Goal: Find specific page/section: Find specific page/section

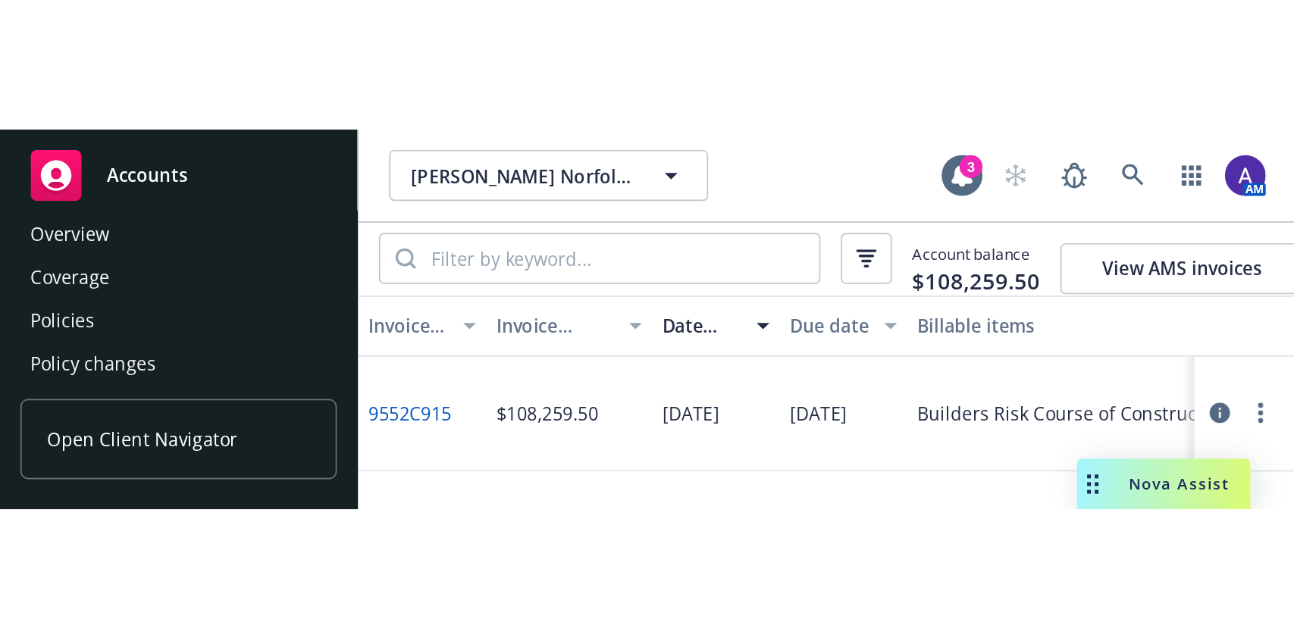
scroll to position [17, 0]
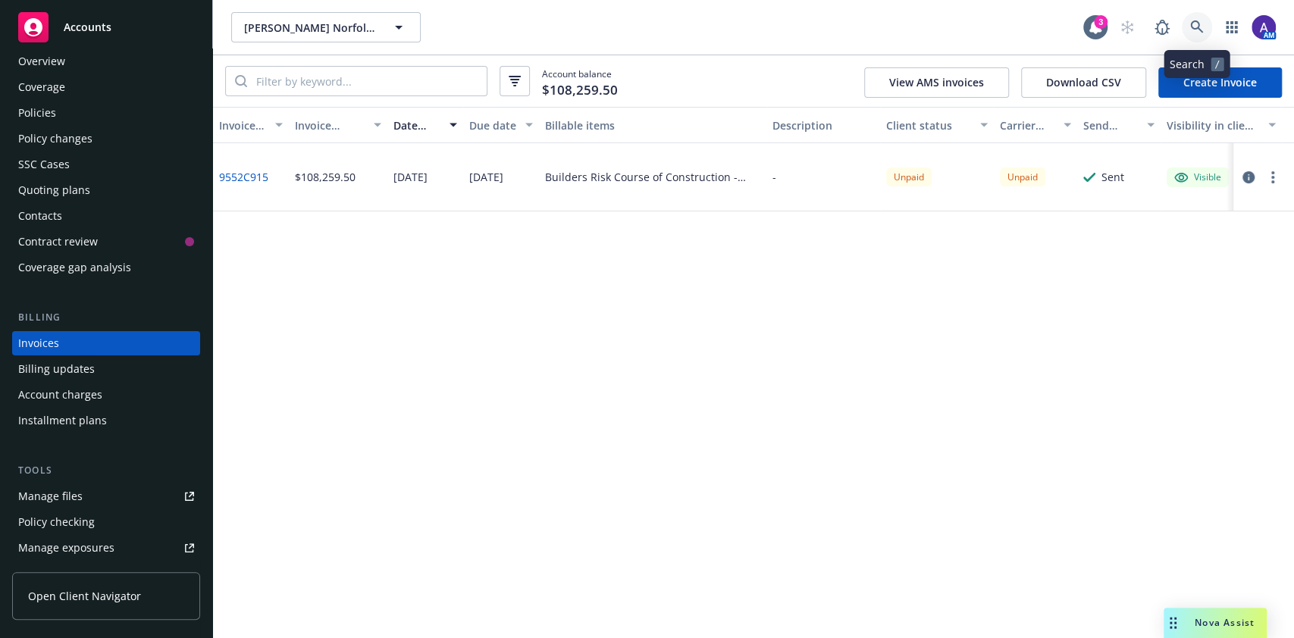
click at [1197, 23] on icon at bounding box center [1196, 26] width 13 height 13
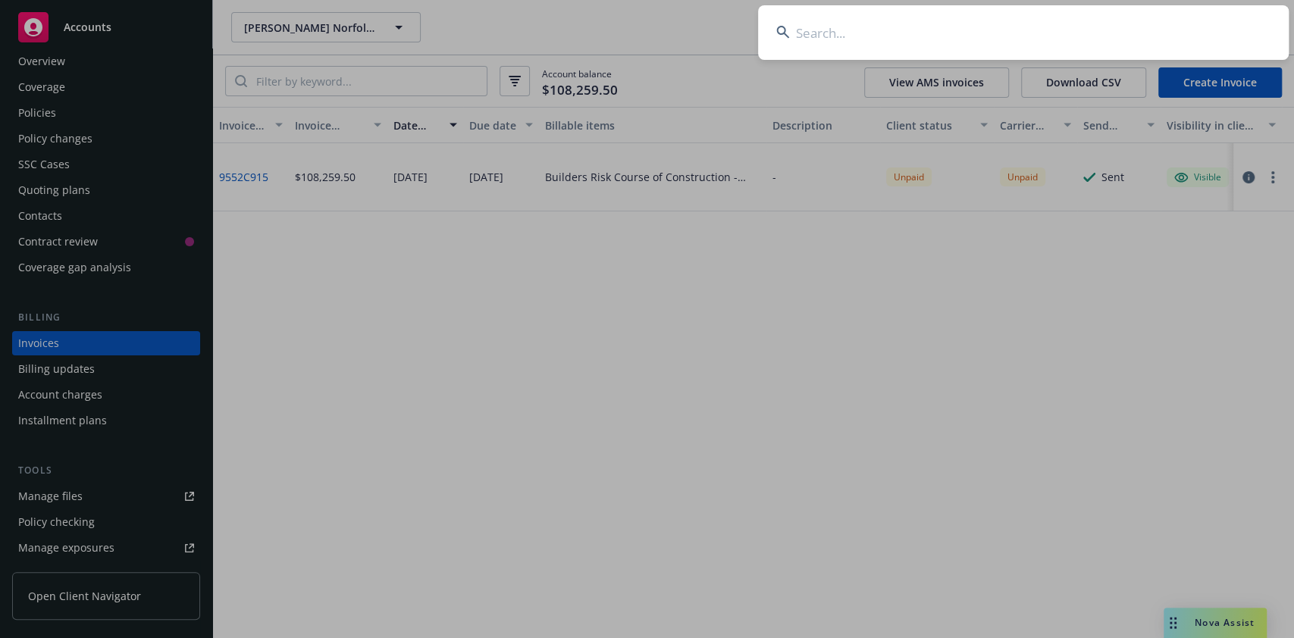
click at [1080, 29] on input at bounding box center [1023, 32] width 530 height 55
type input "green oaks medical"
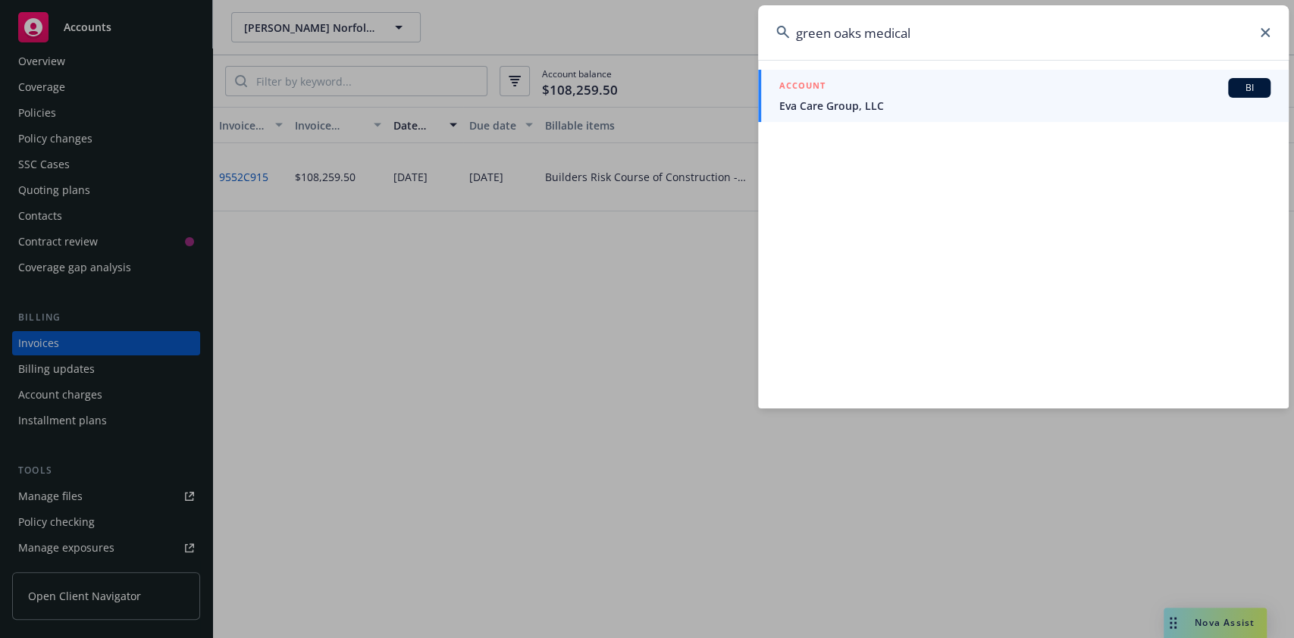
click at [918, 27] on input "green oaks medical" at bounding box center [1023, 32] width 530 height 55
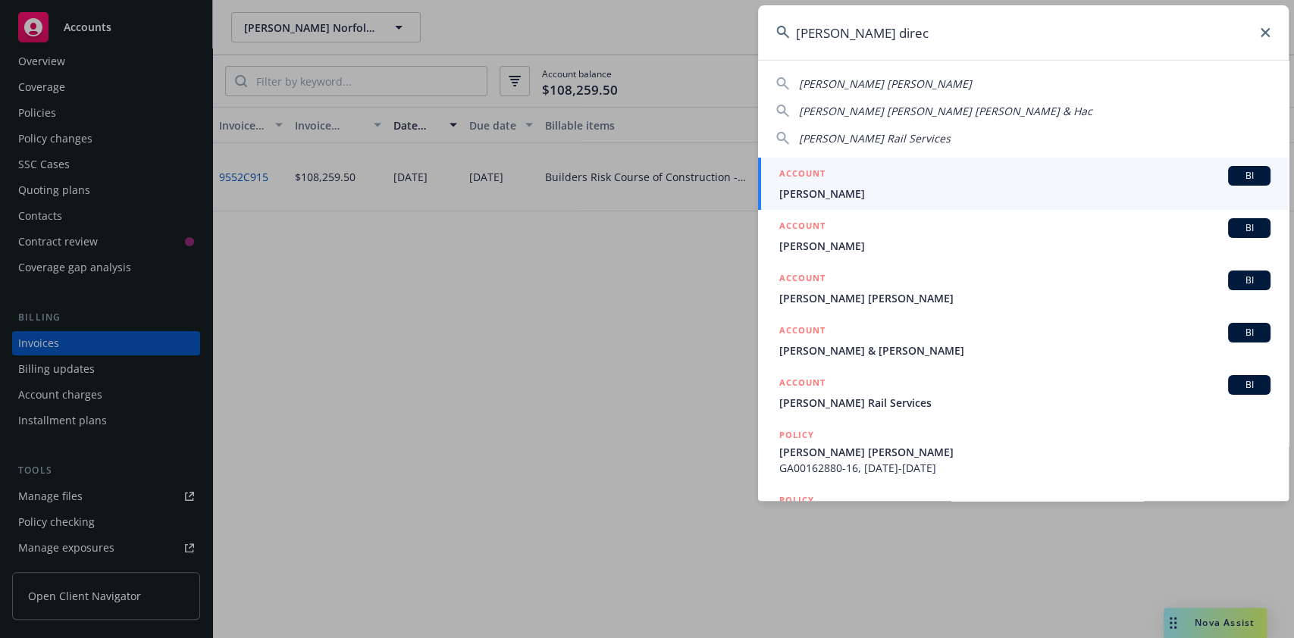
type input "[PERSON_NAME] direct"
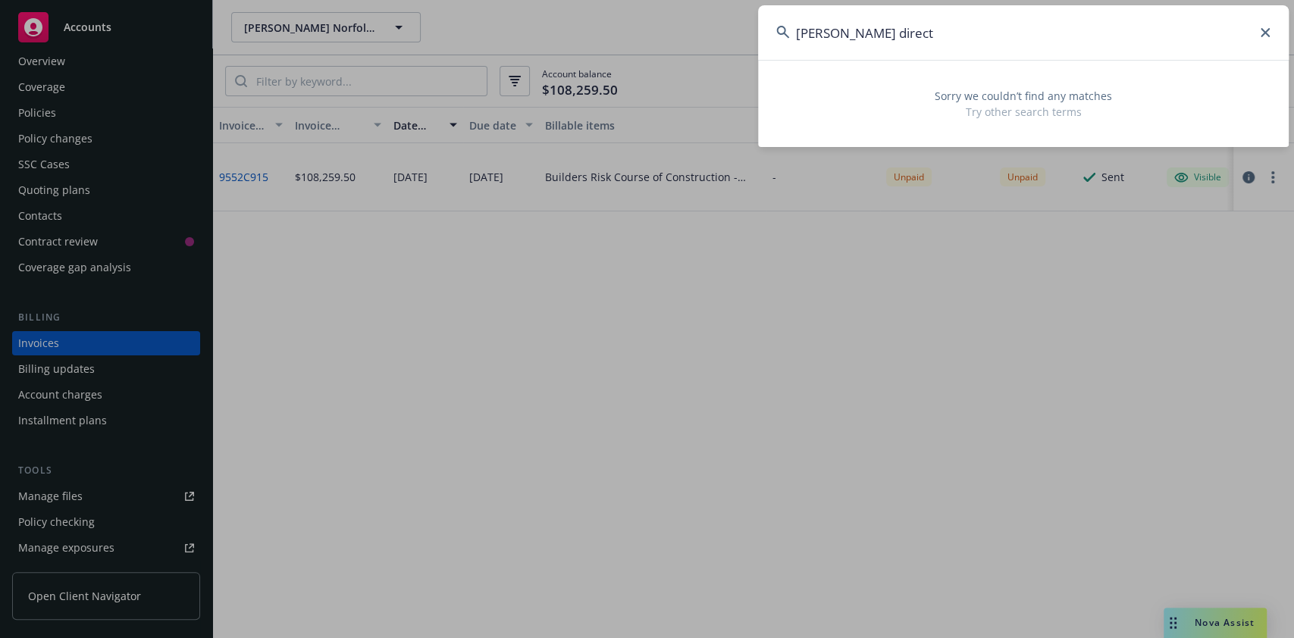
click at [918, 27] on input "[PERSON_NAME] direct" at bounding box center [1023, 32] width 530 height 55
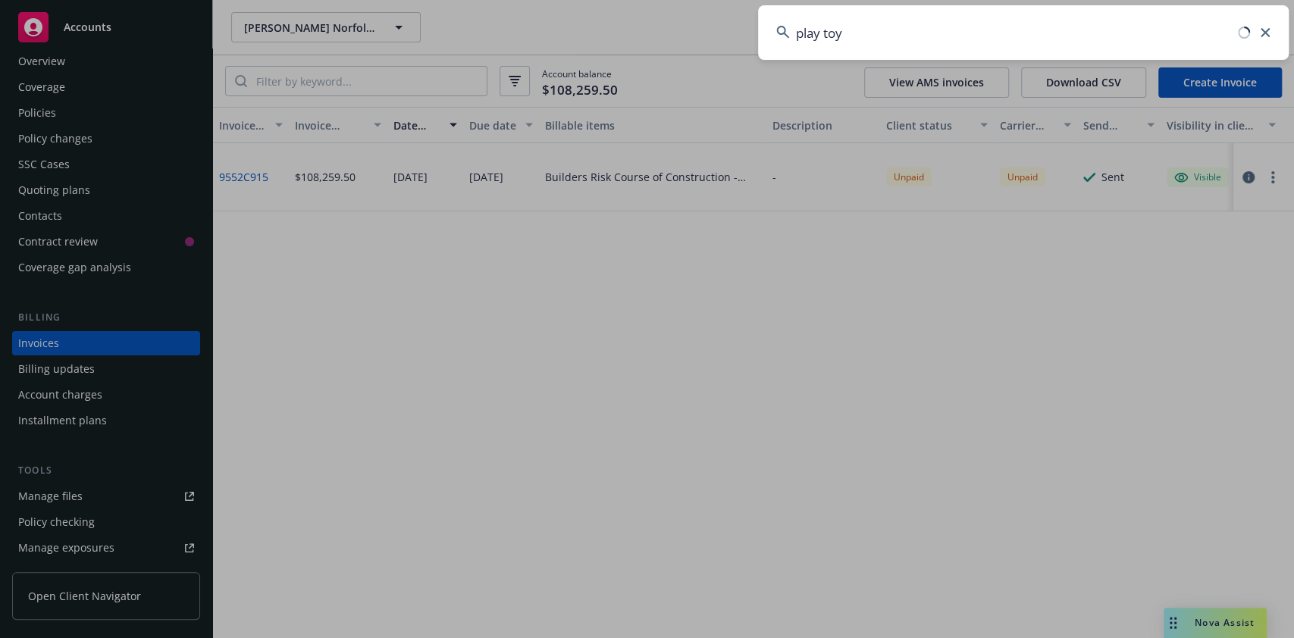
type input "play toys"
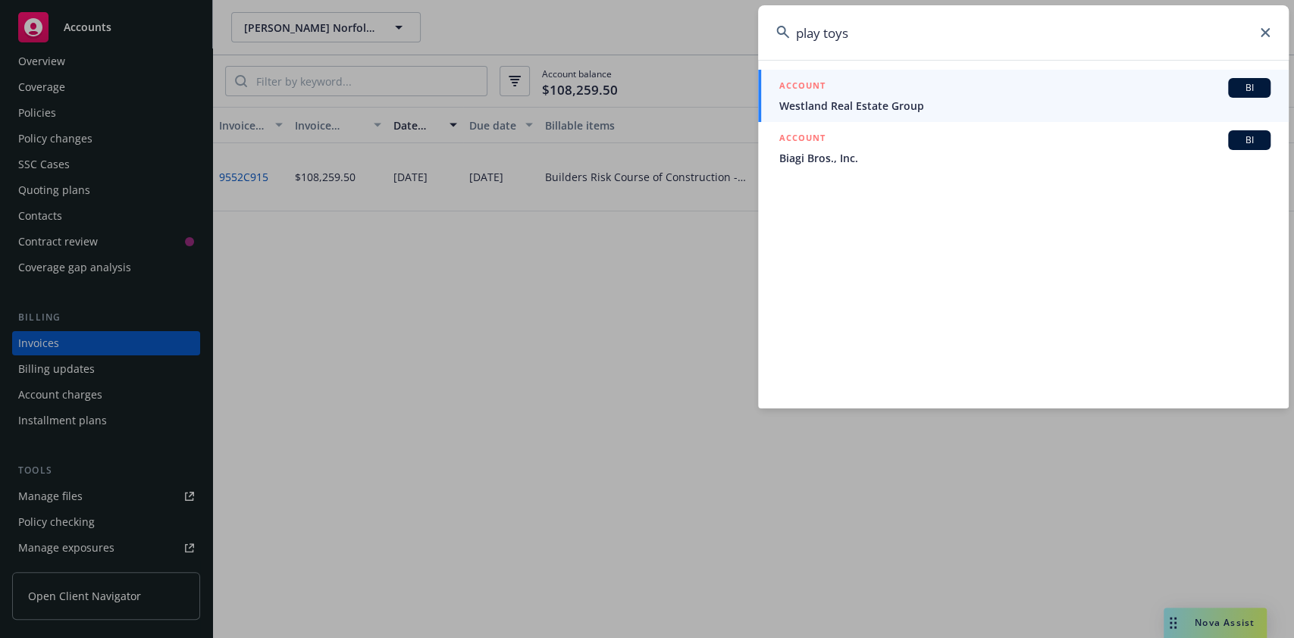
click at [930, 36] on input "play toys" at bounding box center [1023, 32] width 530 height 55
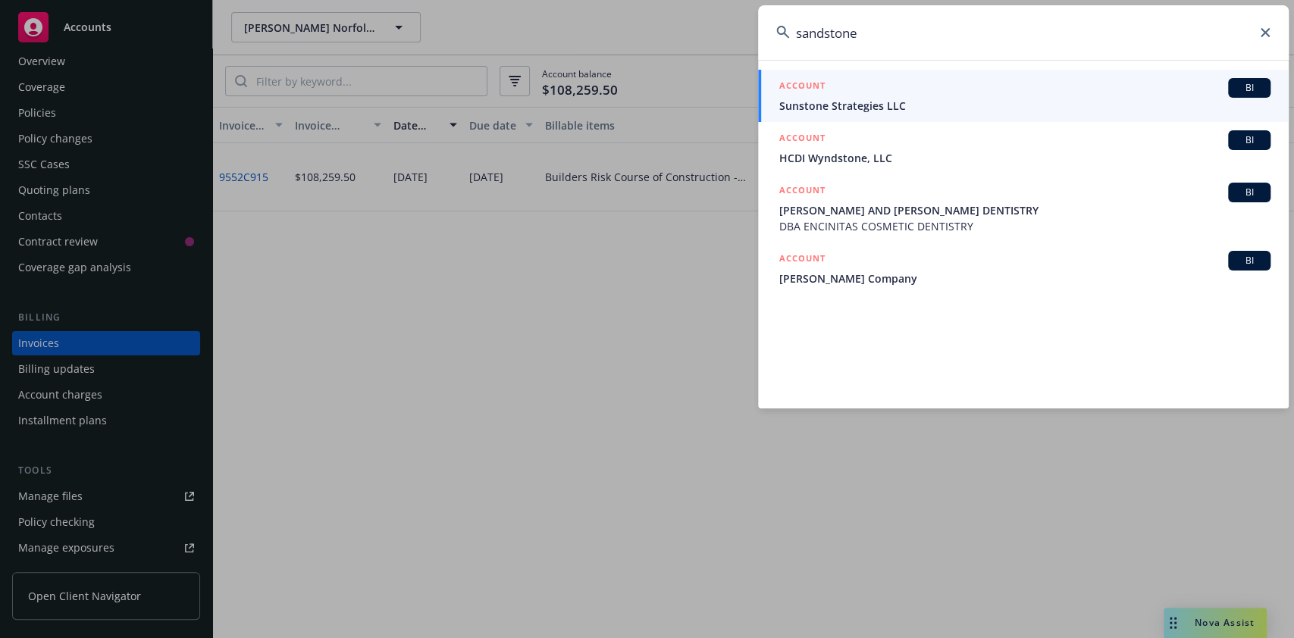
click at [934, 21] on input "sandstone" at bounding box center [1023, 32] width 530 height 55
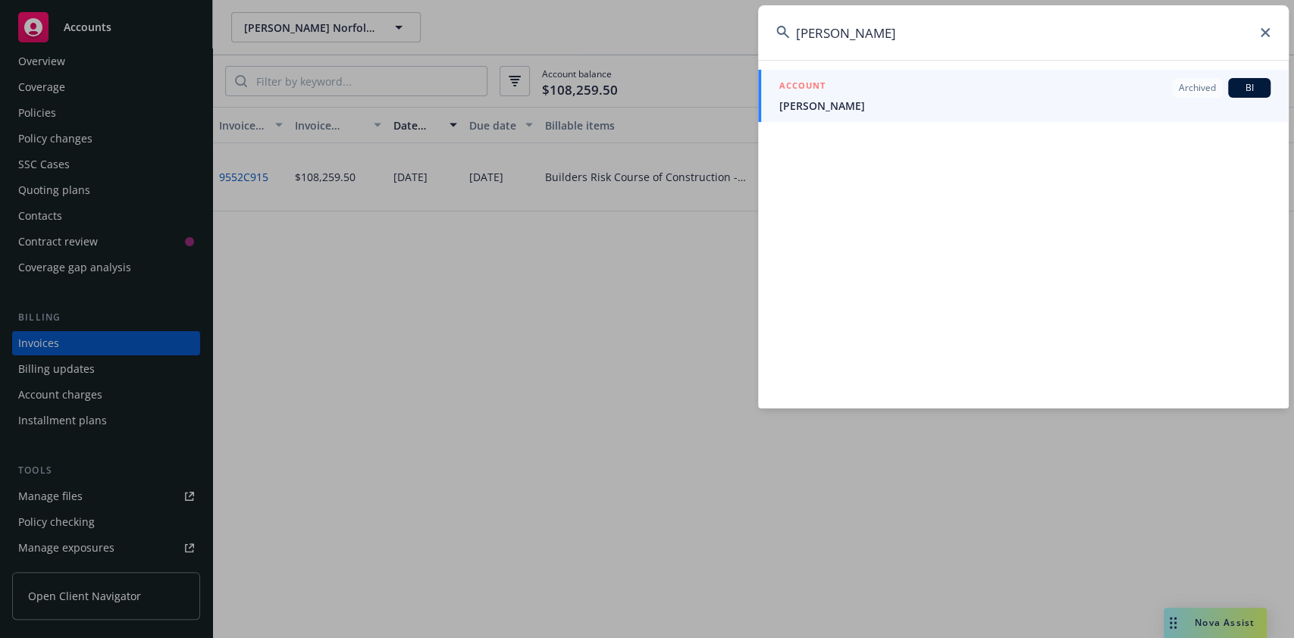
click at [928, 26] on input "[PERSON_NAME]" at bounding box center [1023, 32] width 530 height 55
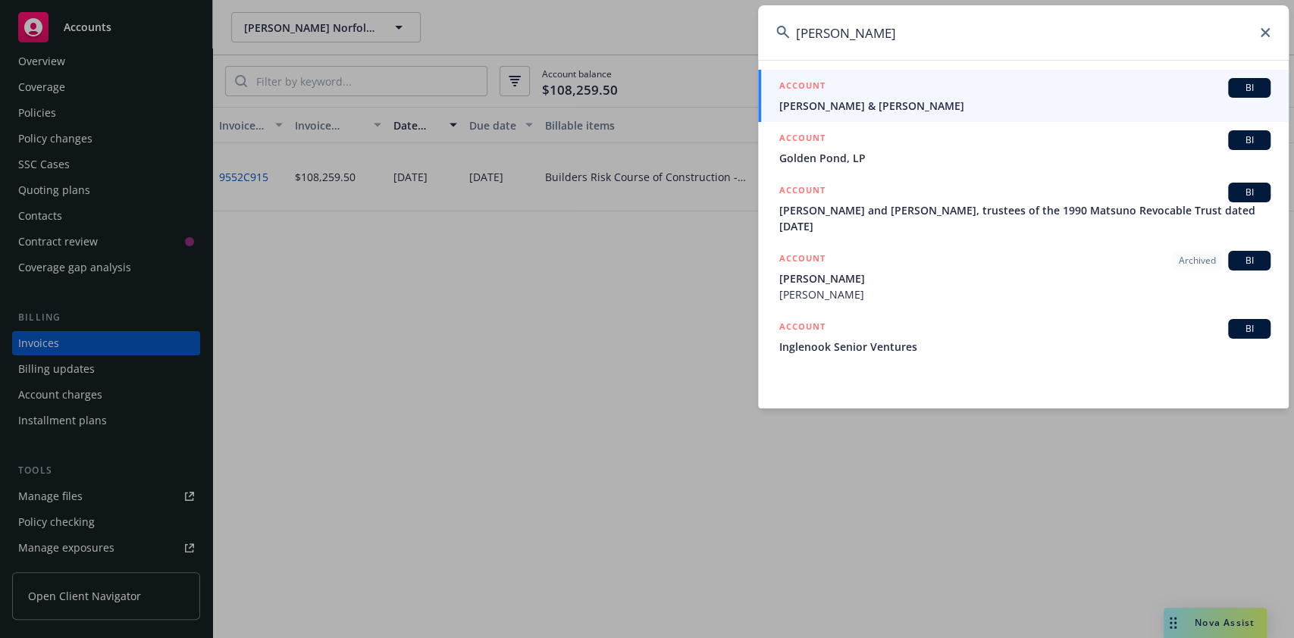
type input "[PERSON_NAME]"
click at [962, 90] on div "ACCOUNT BI" at bounding box center [1024, 88] width 491 height 20
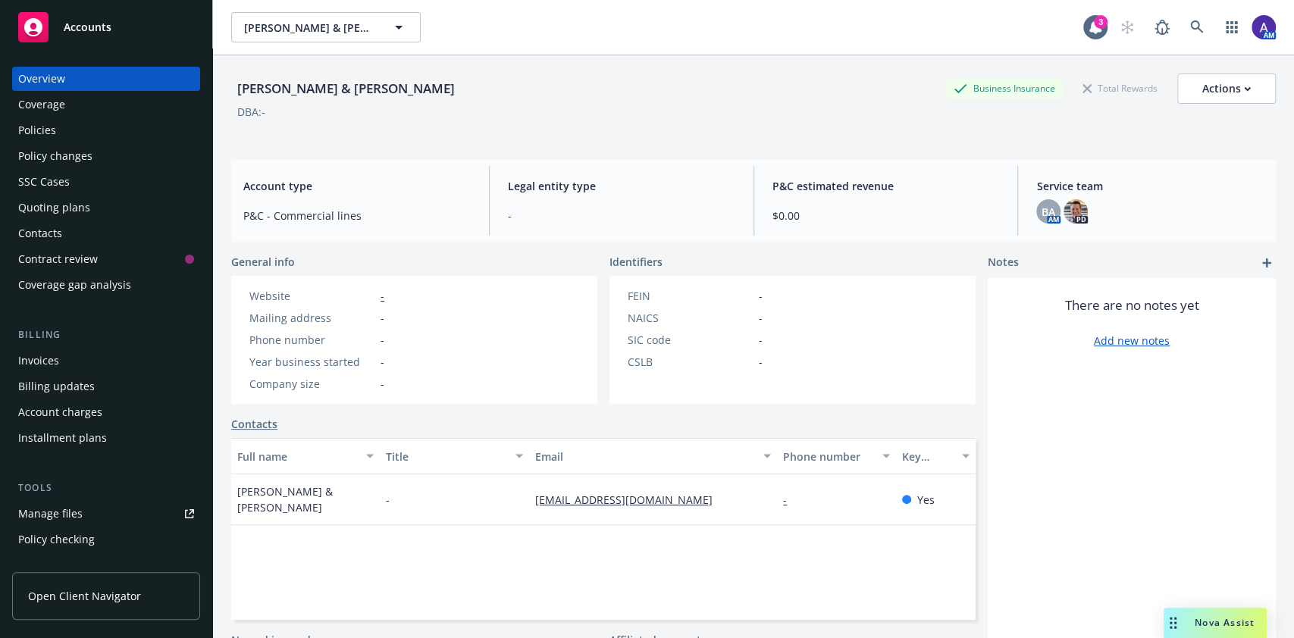
click at [73, 121] on div "Policies" at bounding box center [106, 130] width 176 height 24
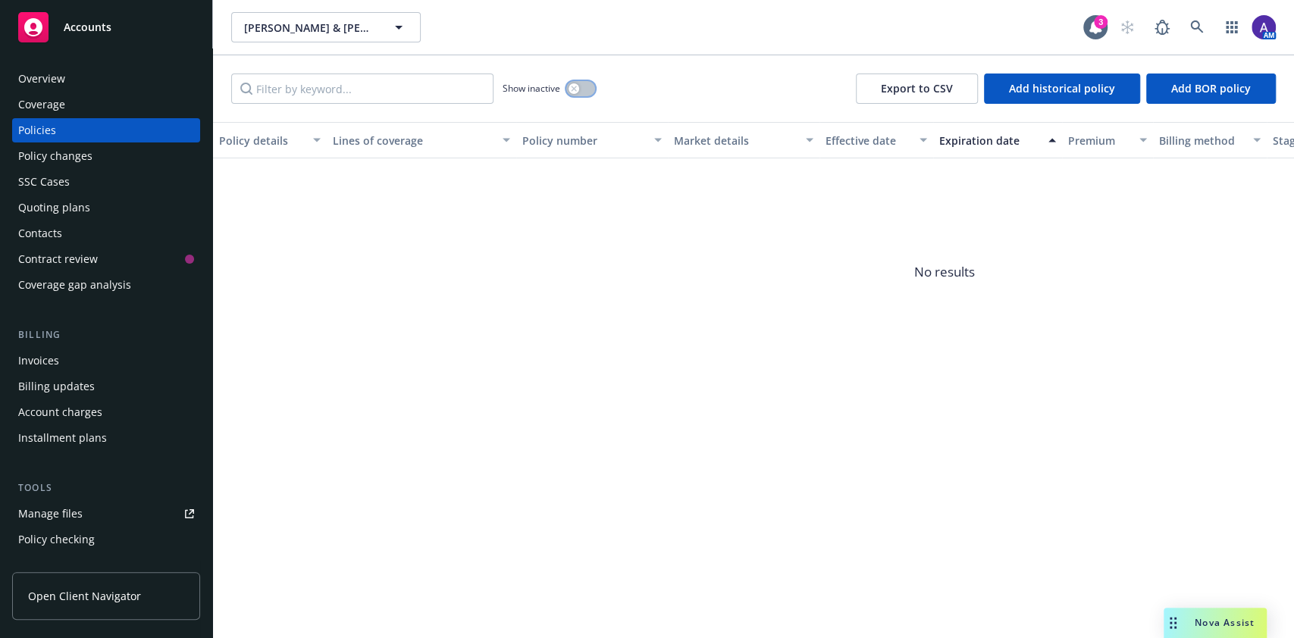
click at [571, 88] on icon "button" at bounding box center [574, 89] width 6 height 6
click at [1188, 16] on link at bounding box center [1196, 27] width 30 height 30
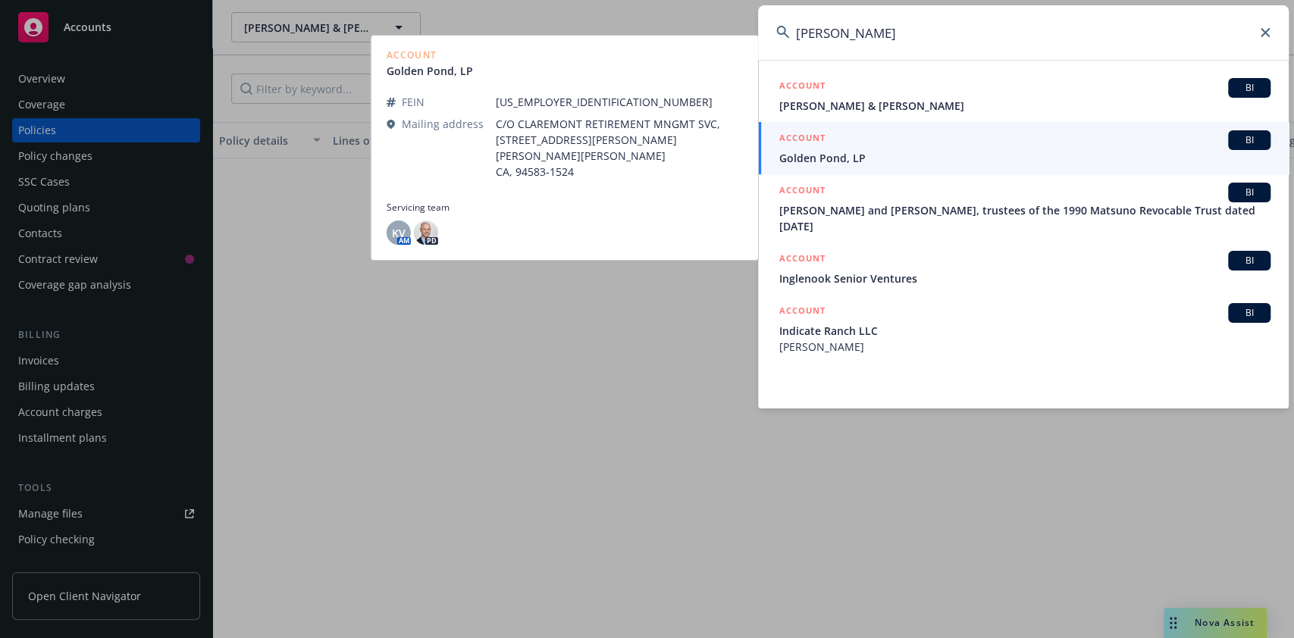
click at [954, 43] on input "[PERSON_NAME]" at bounding box center [1023, 32] width 530 height 55
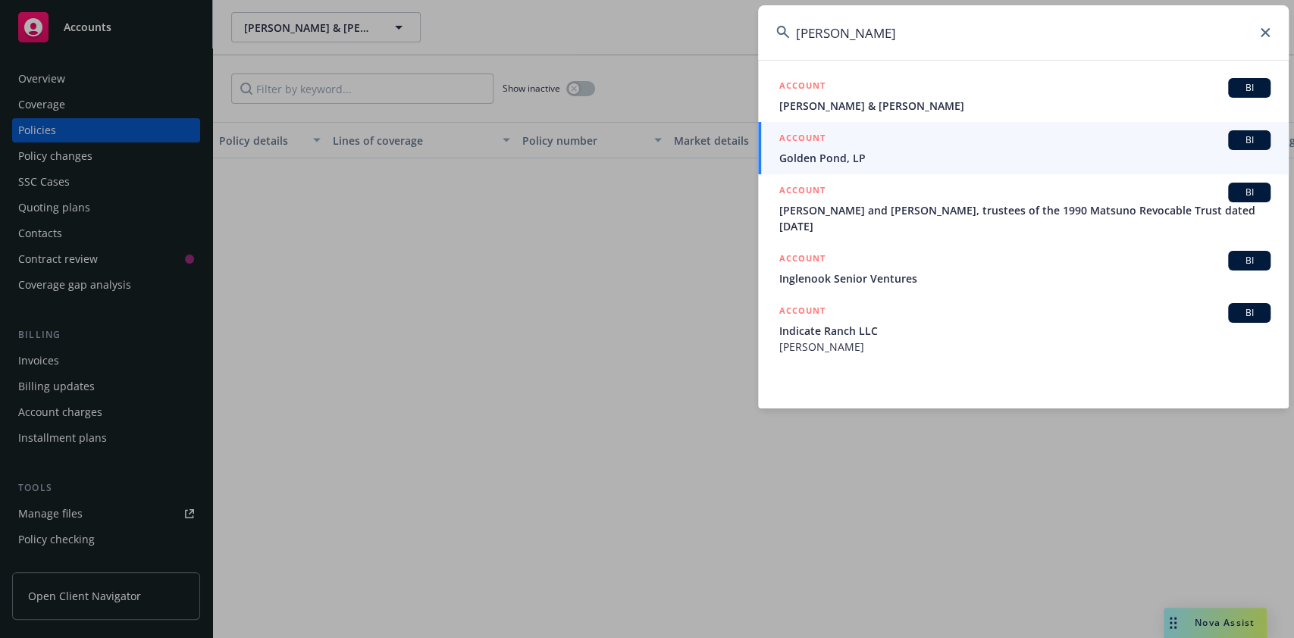
click at [954, 43] on input "[PERSON_NAME]" at bounding box center [1023, 32] width 530 height 55
paste input "[US_STATE] Investment Group"
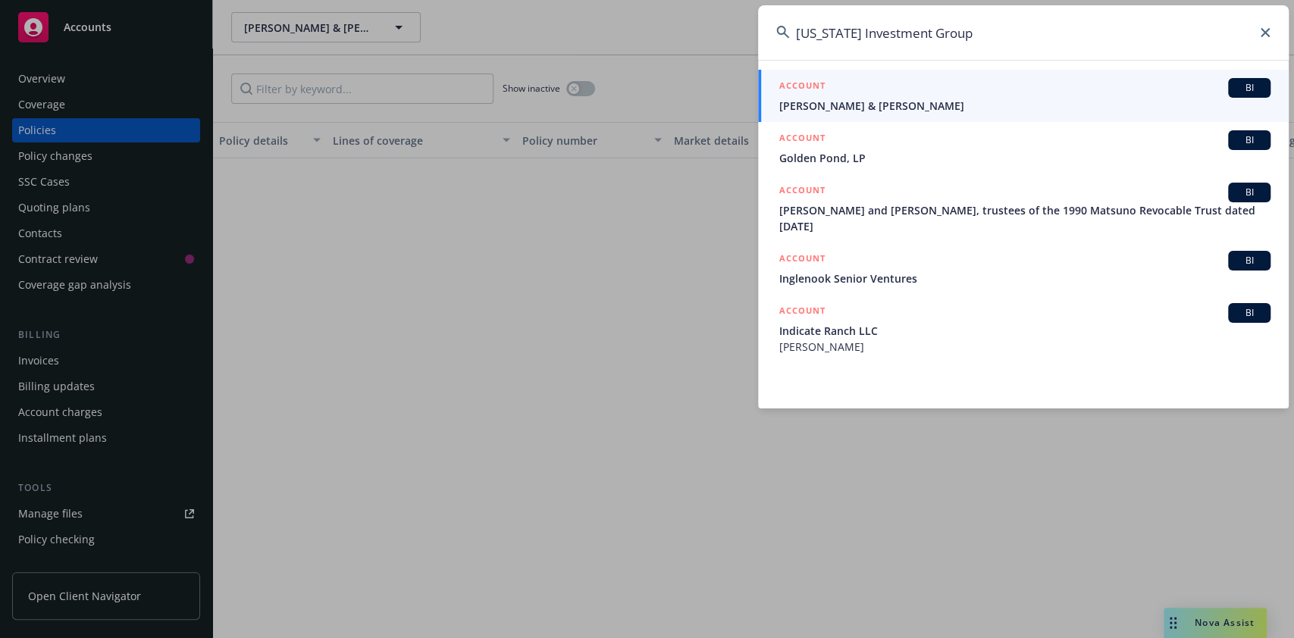
click at [954, 43] on input "[US_STATE] Investment Group" at bounding box center [1023, 32] width 530 height 55
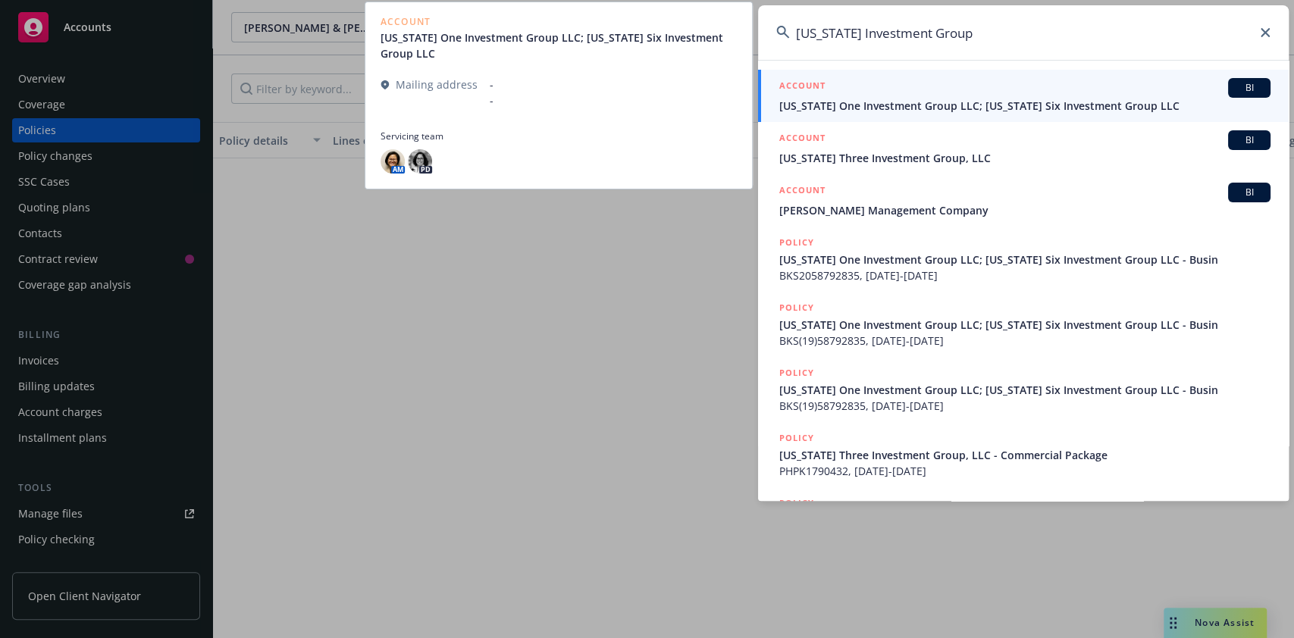
type input "[US_STATE] Investment Group"
click at [960, 92] on div "ACCOUNT BI" at bounding box center [1024, 88] width 491 height 20
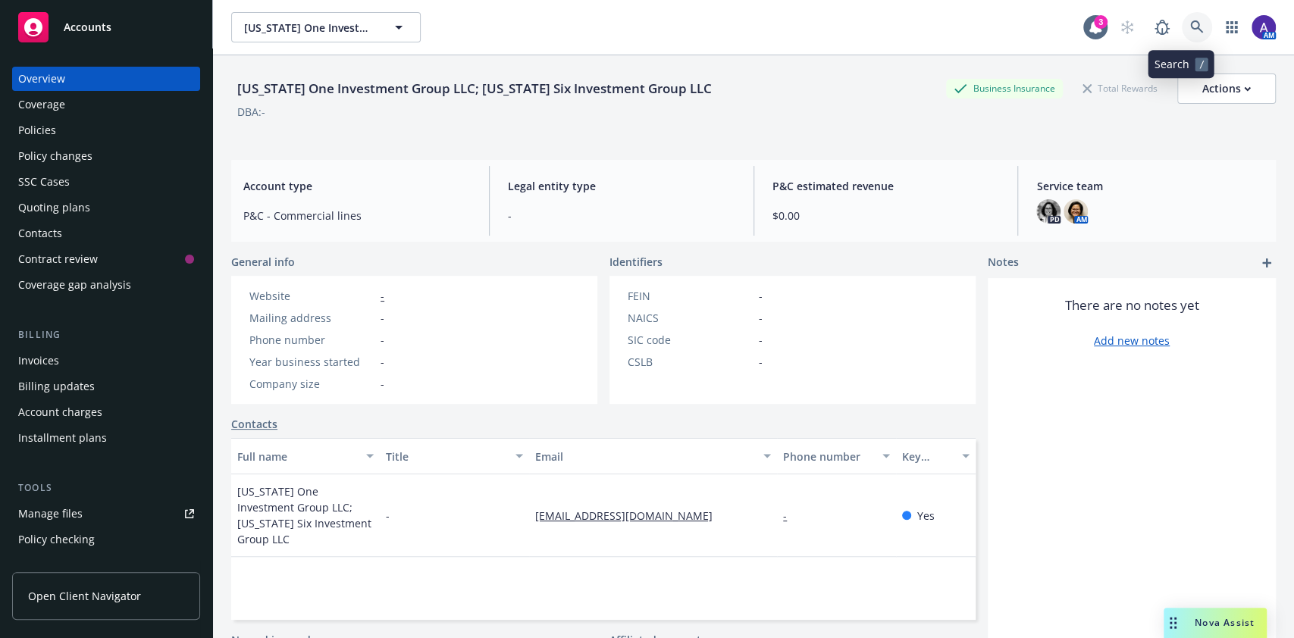
click at [1190, 29] on icon at bounding box center [1197, 27] width 14 height 14
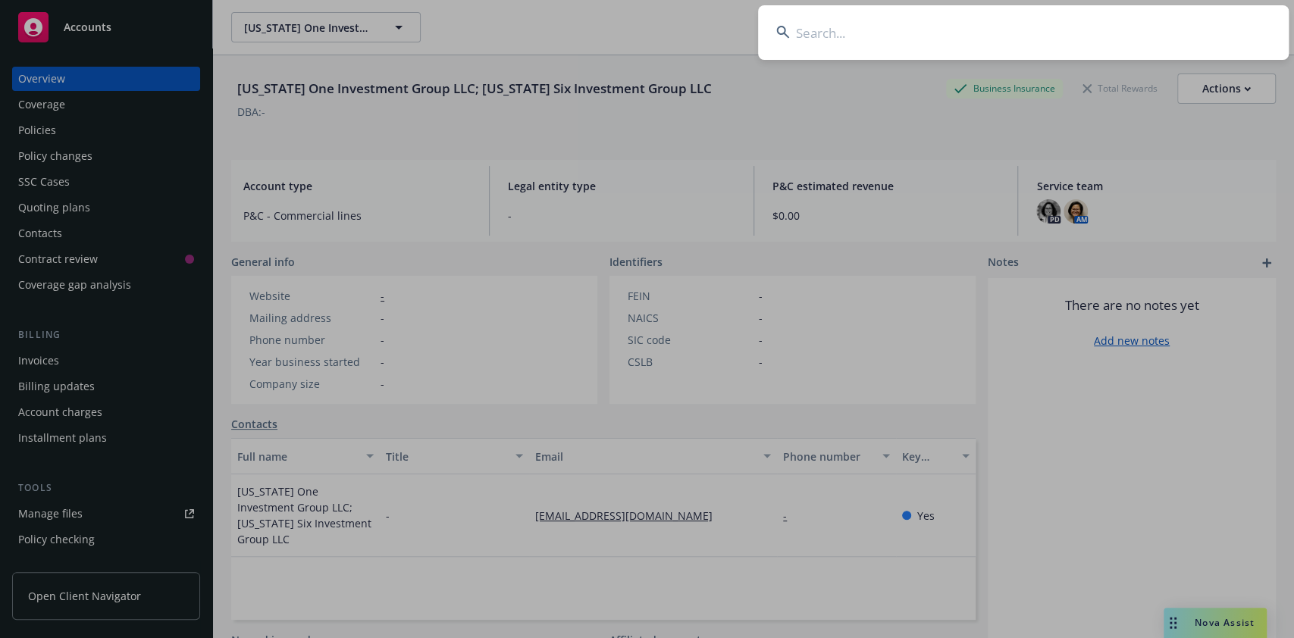
click at [1061, 36] on input at bounding box center [1023, 32] width 530 height 55
click at [1061, 36] on input "[US_STATE] Investment Group" at bounding box center [1023, 32] width 530 height 55
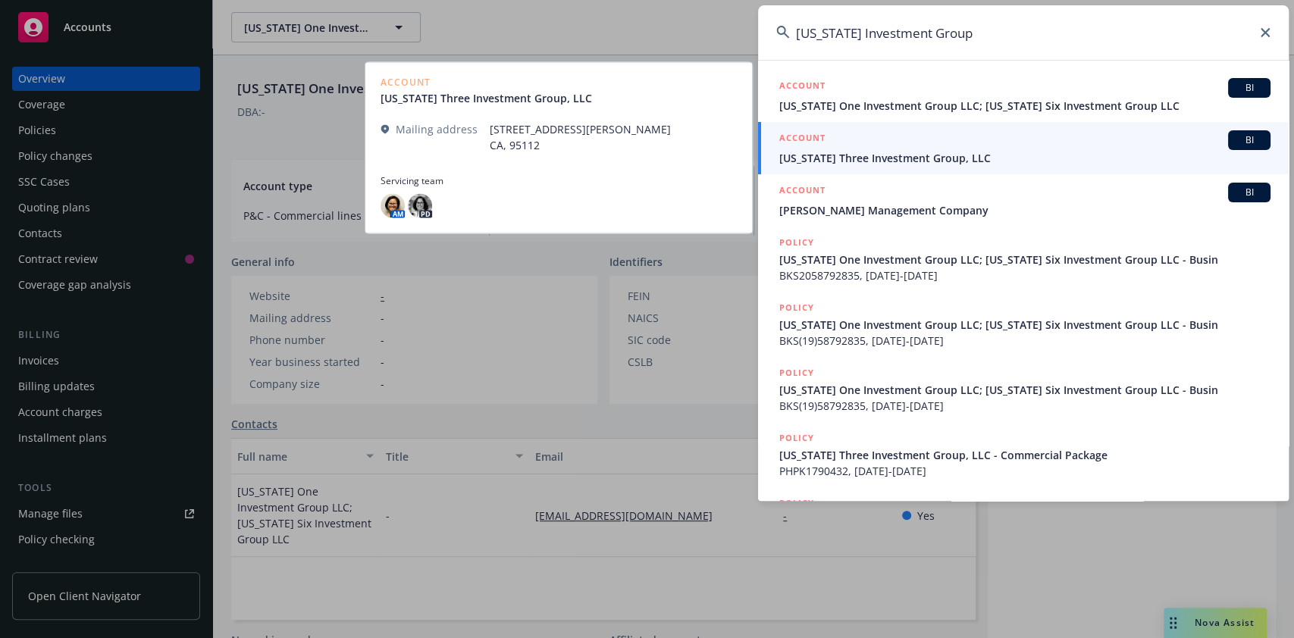
type input "[US_STATE] Investment Group"
click at [1019, 165] on span "[US_STATE] Three Investment Group, LLC" at bounding box center [1024, 158] width 491 height 16
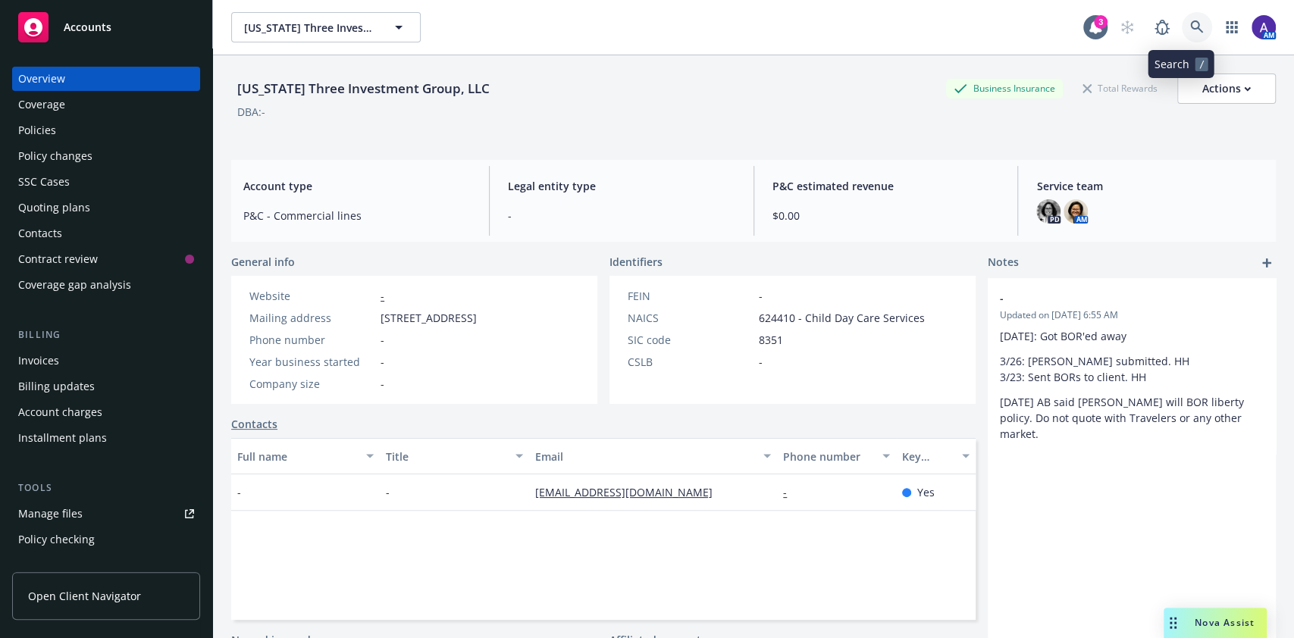
click at [1190, 20] on icon at bounding box center [1197, 27] width 14 height 14
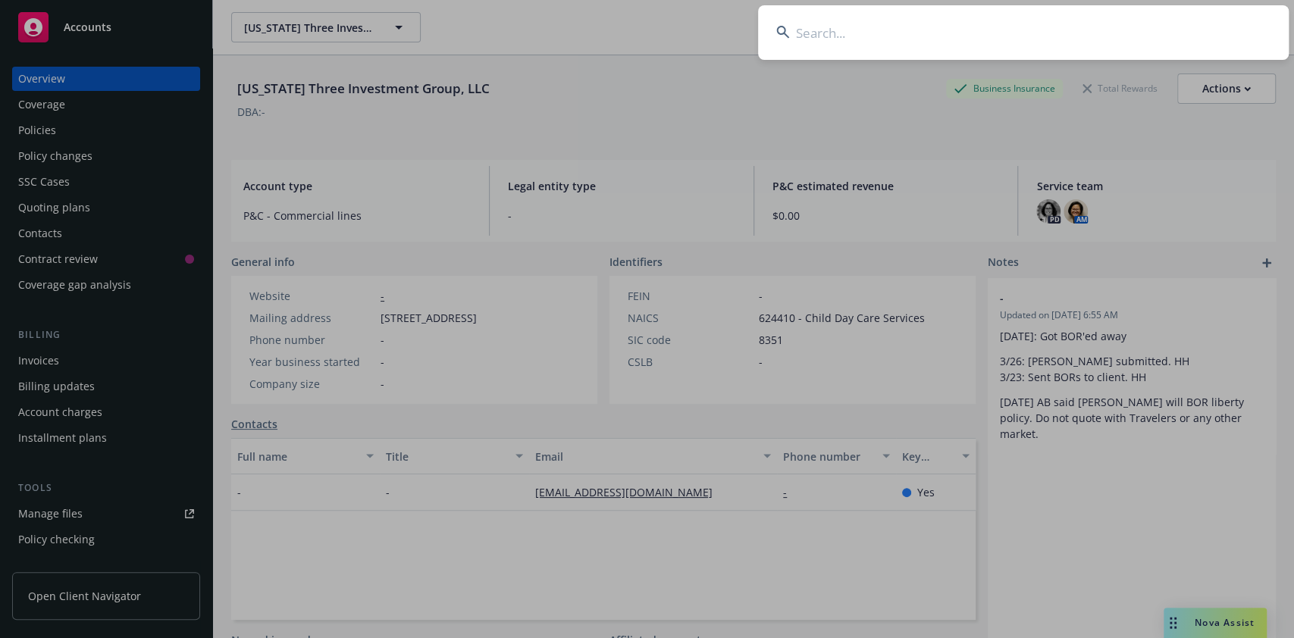
click at [1066, 39] on input at bounding box center [1023, 32] width 530 height 55
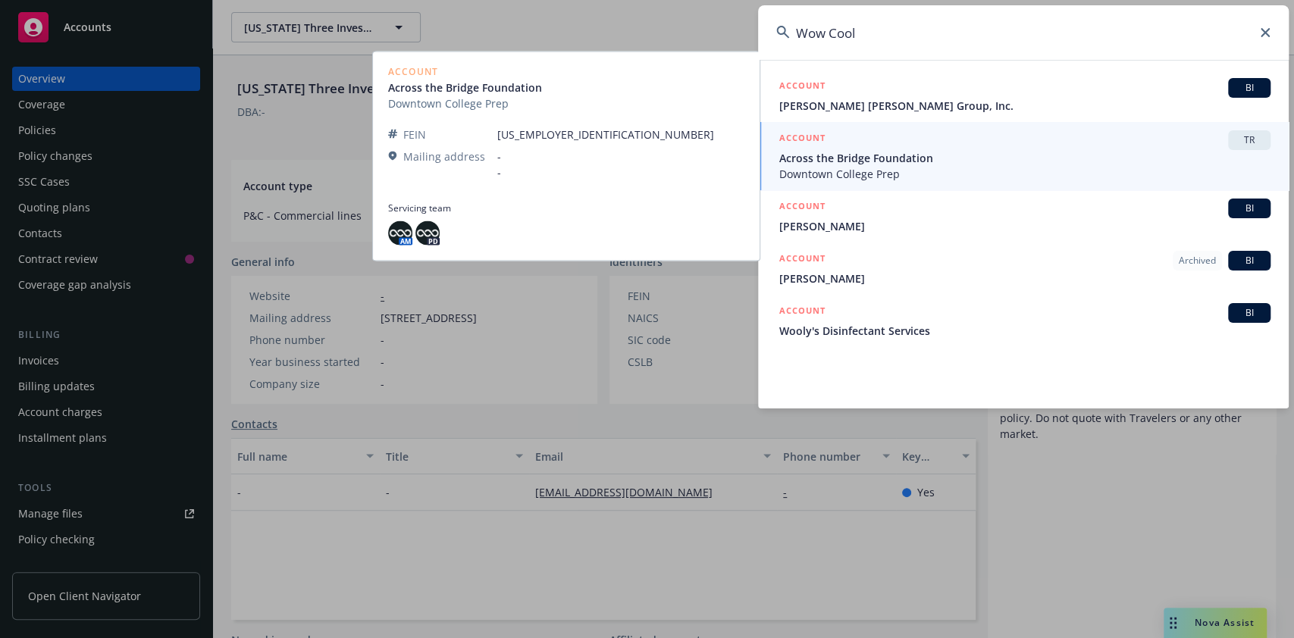
click at [897, 38] on input "Wow Cool" at bounding box center [1023, 32] width 530 height 55
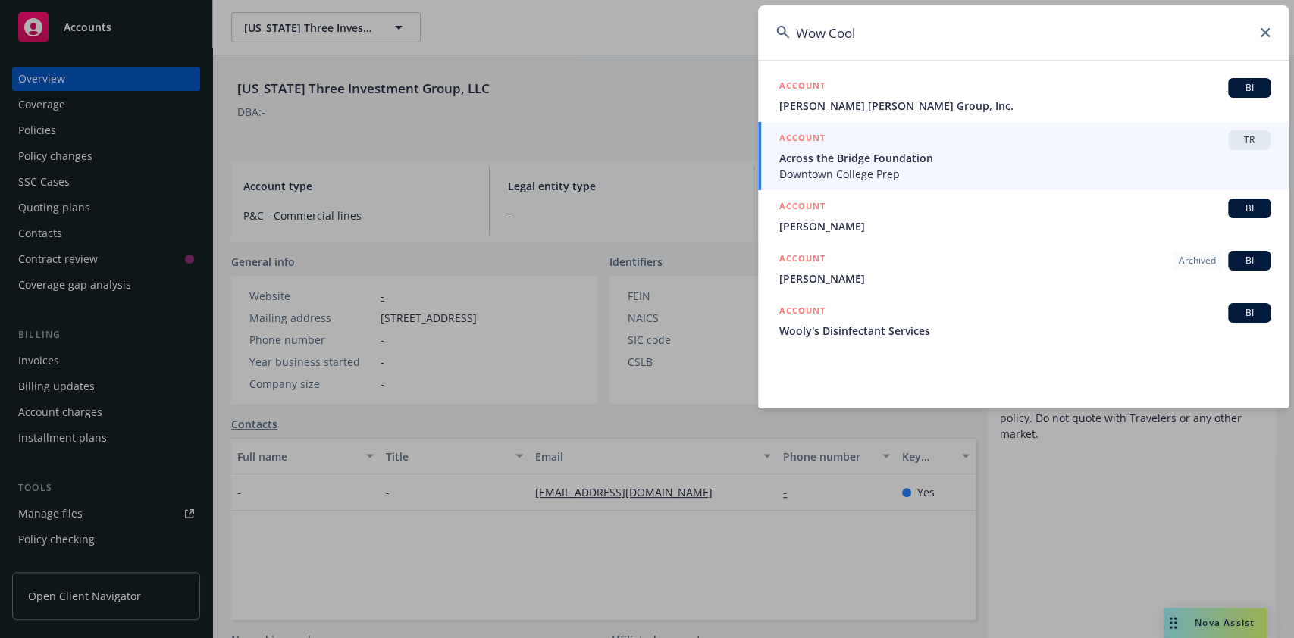
click at [897, 38] on input "Wow Cool" at bounding box center [1023, 32] width 530 height 55
paste input "Solution"
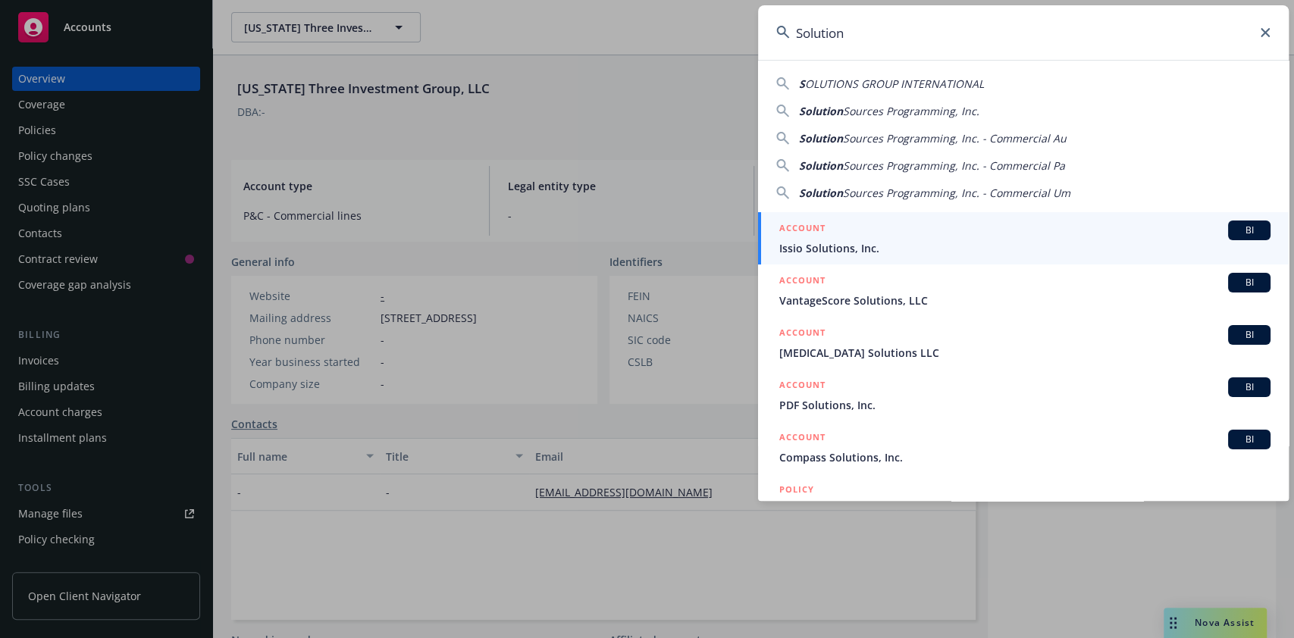
click at [897, 38] on input "Solution" at bounding box center [1023, 32] width 530 height 55
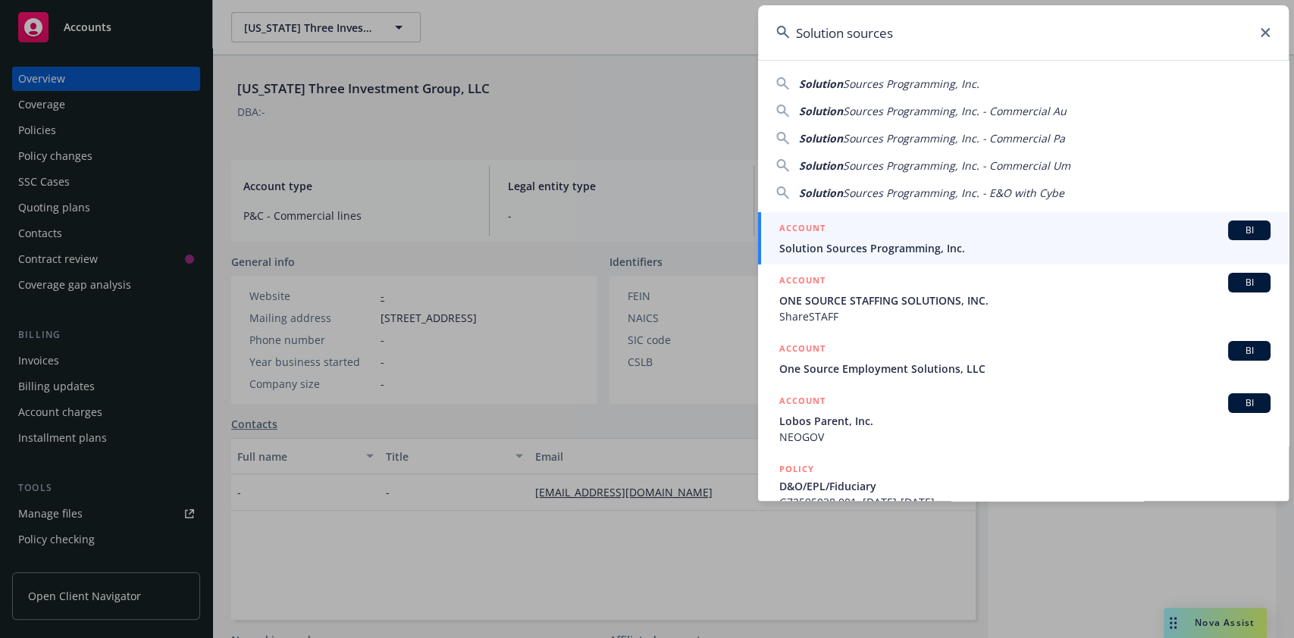
type input "Solution sources"
click at [903, 233] on div "ACCOUNT BI" at bounding box center [1024, 231] width 491 height 20
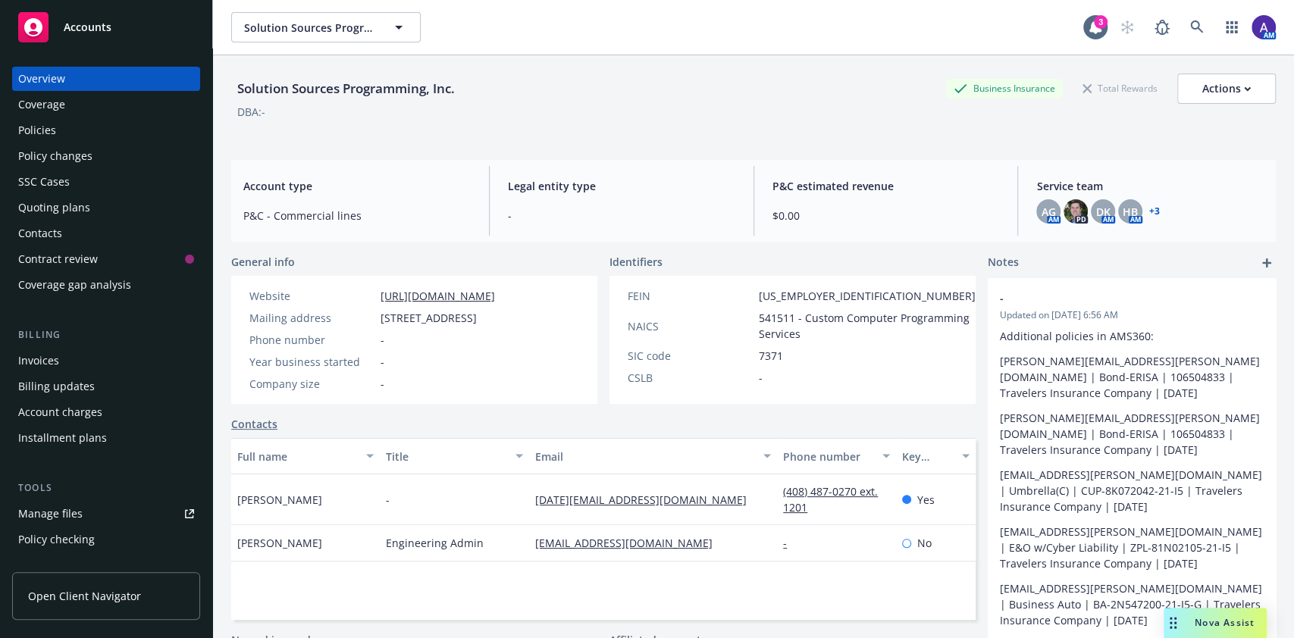
click at [67, 127] on div "Policies" at bounding box center [106, 130] width 176 height 24
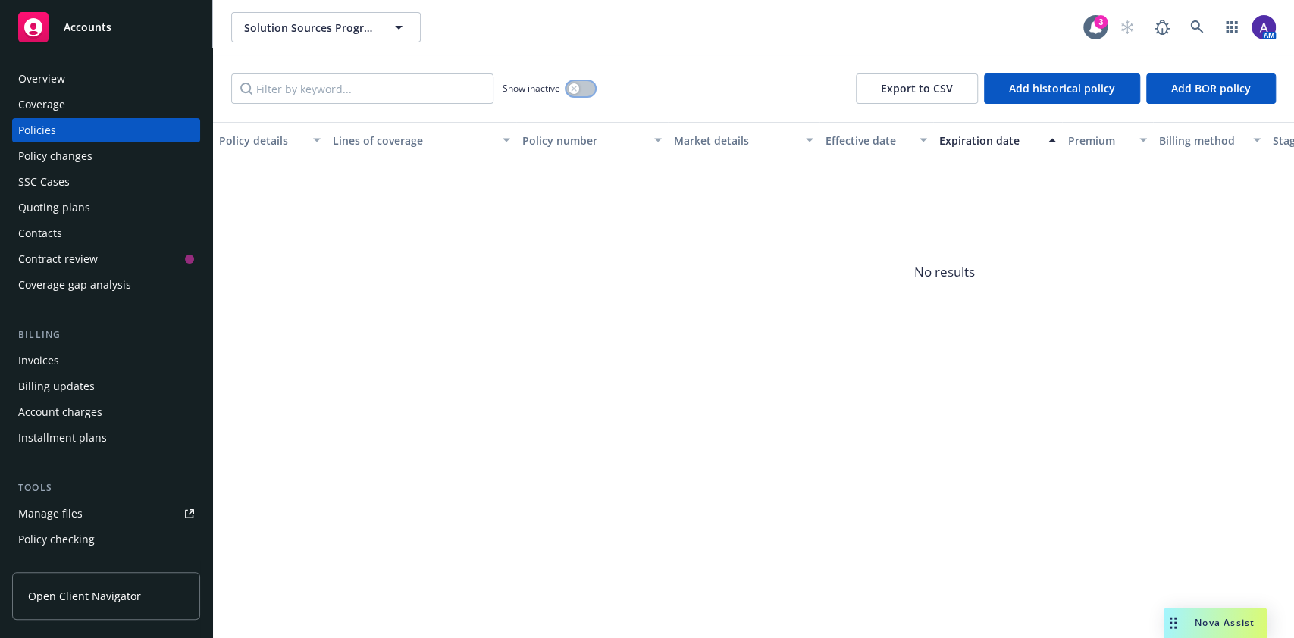
click at [573, 89] on icon "button" at bounding box center [573, 88] width 5 height 5
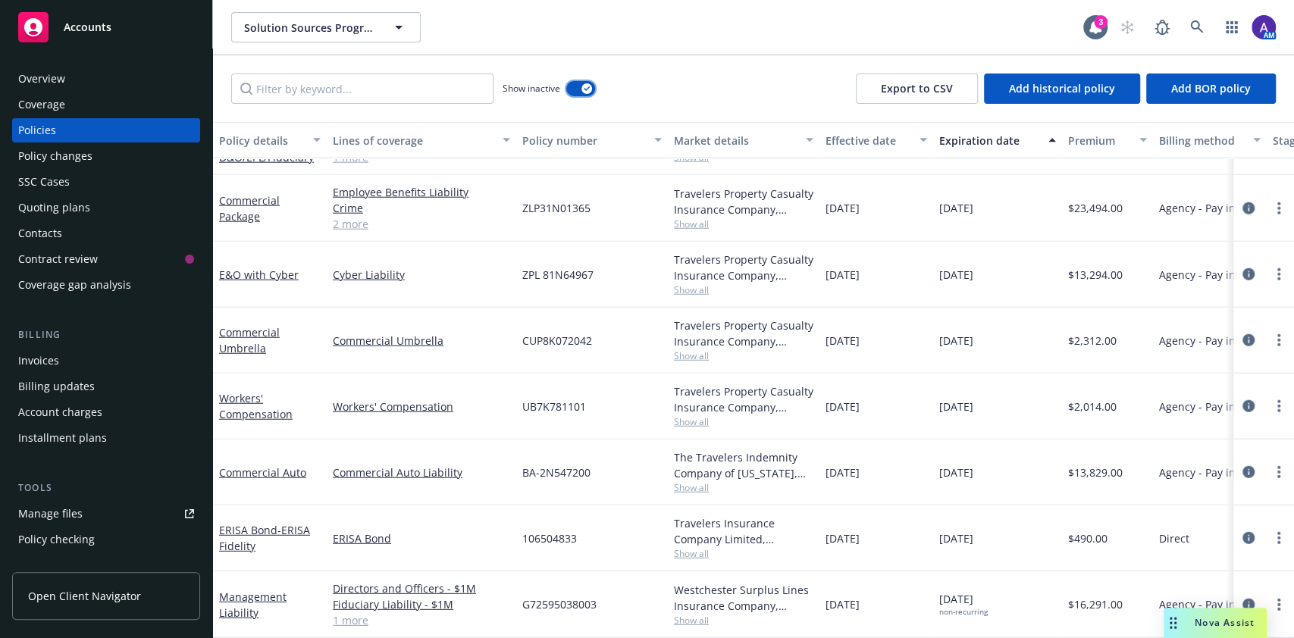
scroll to position [2671, 397]
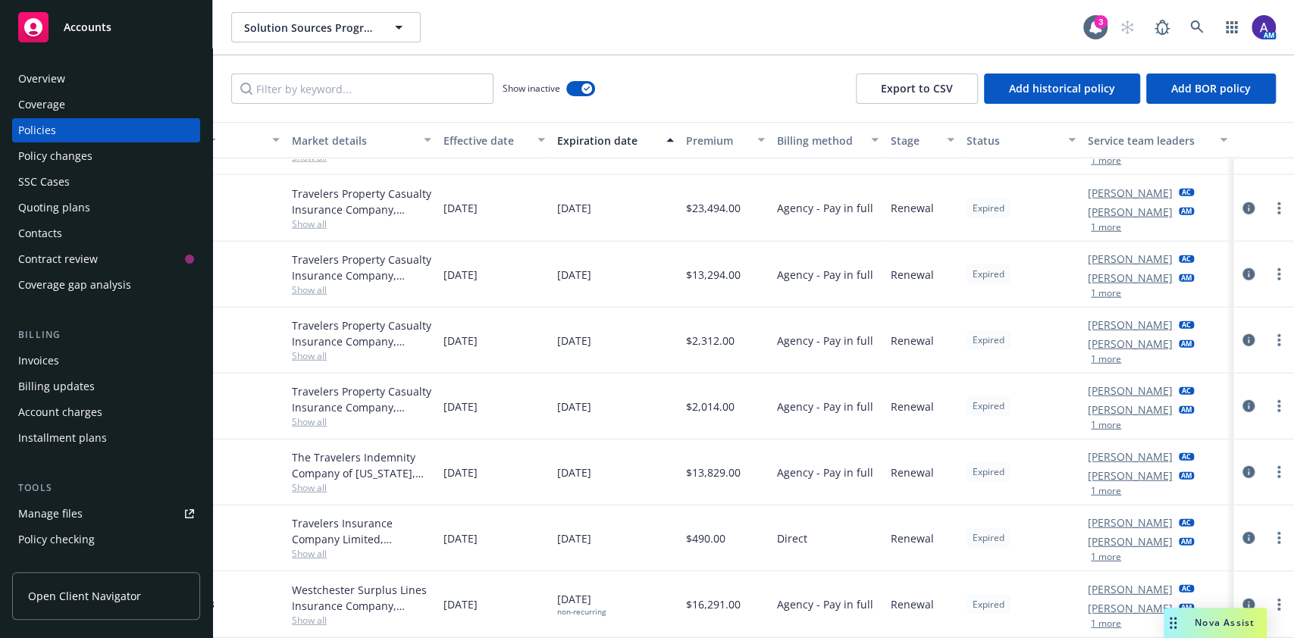
click at [1094, 487] on button "1 more" at bounding box center [1106, 491] width 30 height 9
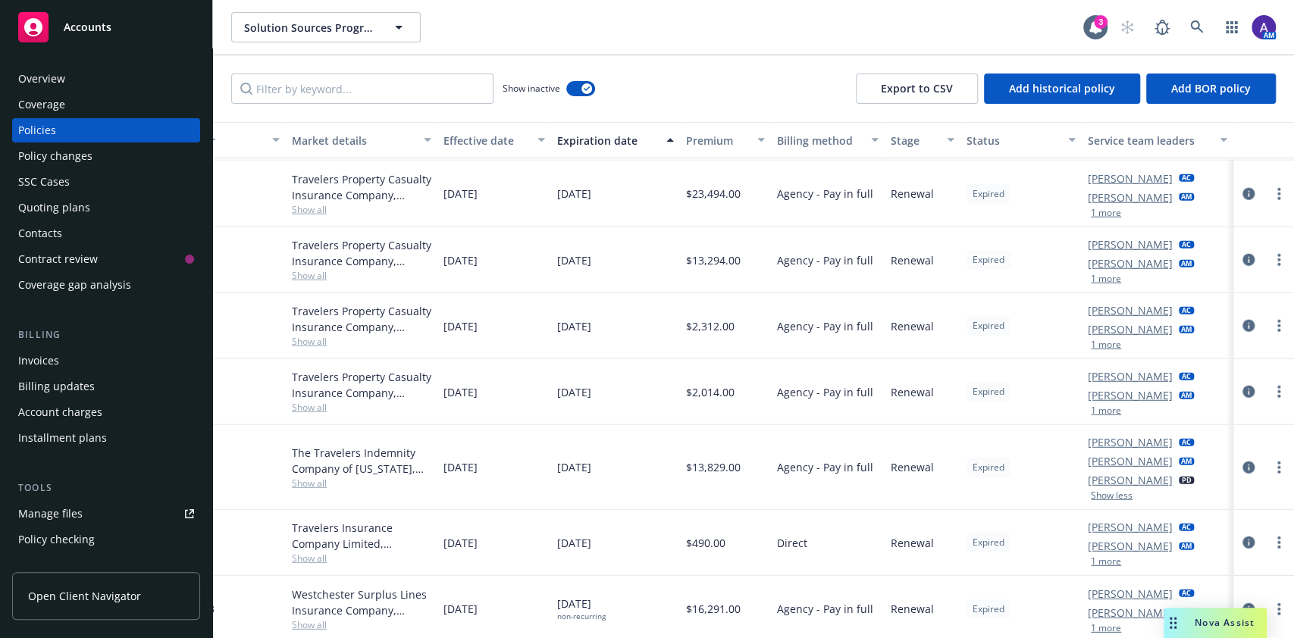
scroll to position [2659, 397]
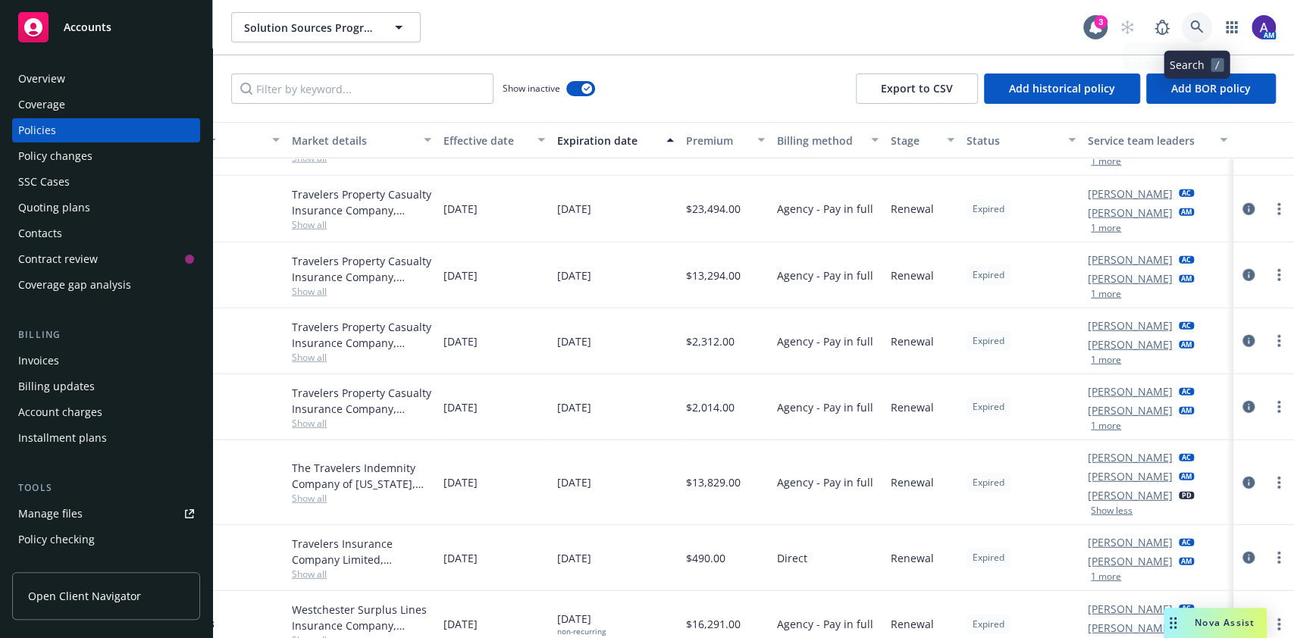
click at [1200, 27] on icon at bounding box center [1197, 27] width 14 height 14
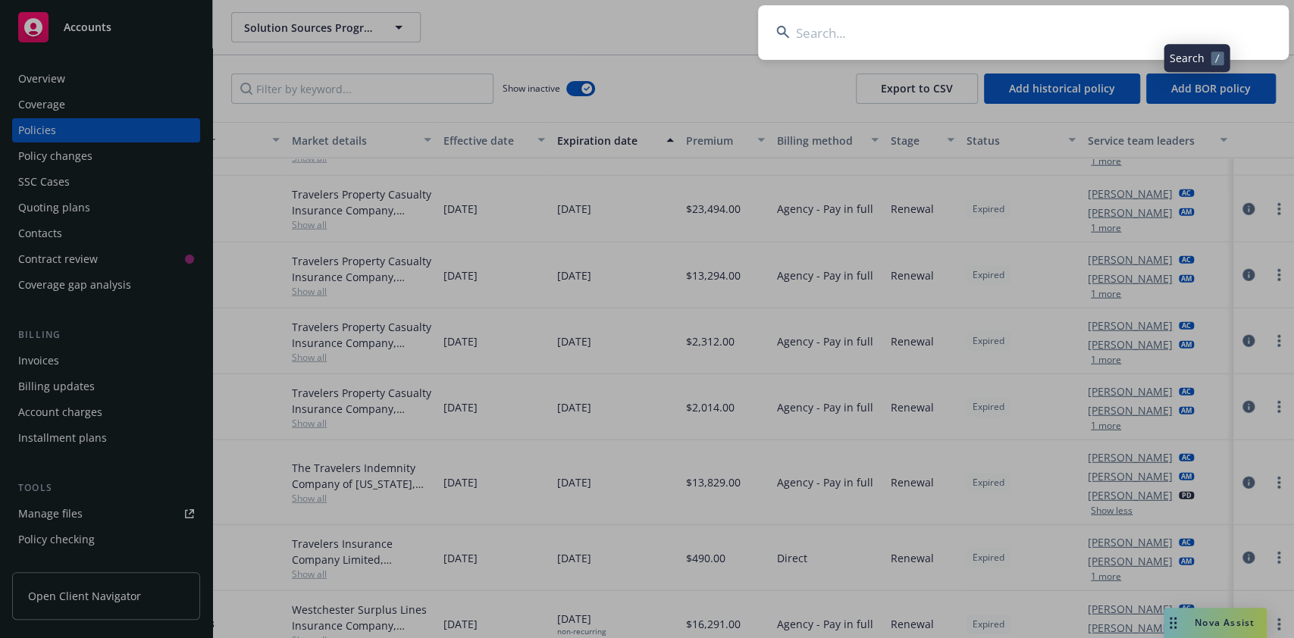
click at [1107, 29] on input at bounding box center [1023, 32] width 530 height 55
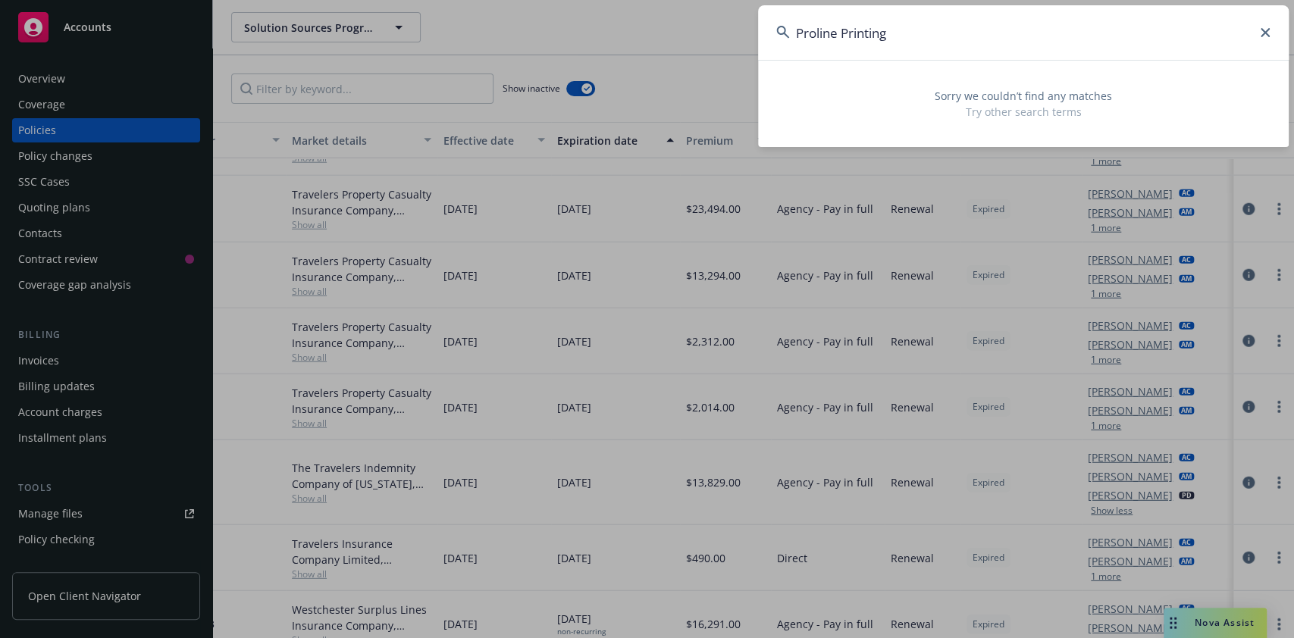
click at [1084, 45] on input "Proline Printing" at bounding box center [1023, 32] width 530 height 55
paste input "Mazda Technologies"
click at [928, 27] on input "Mazda Technologies" at bounding box center [1023, 32] width 530 height 55
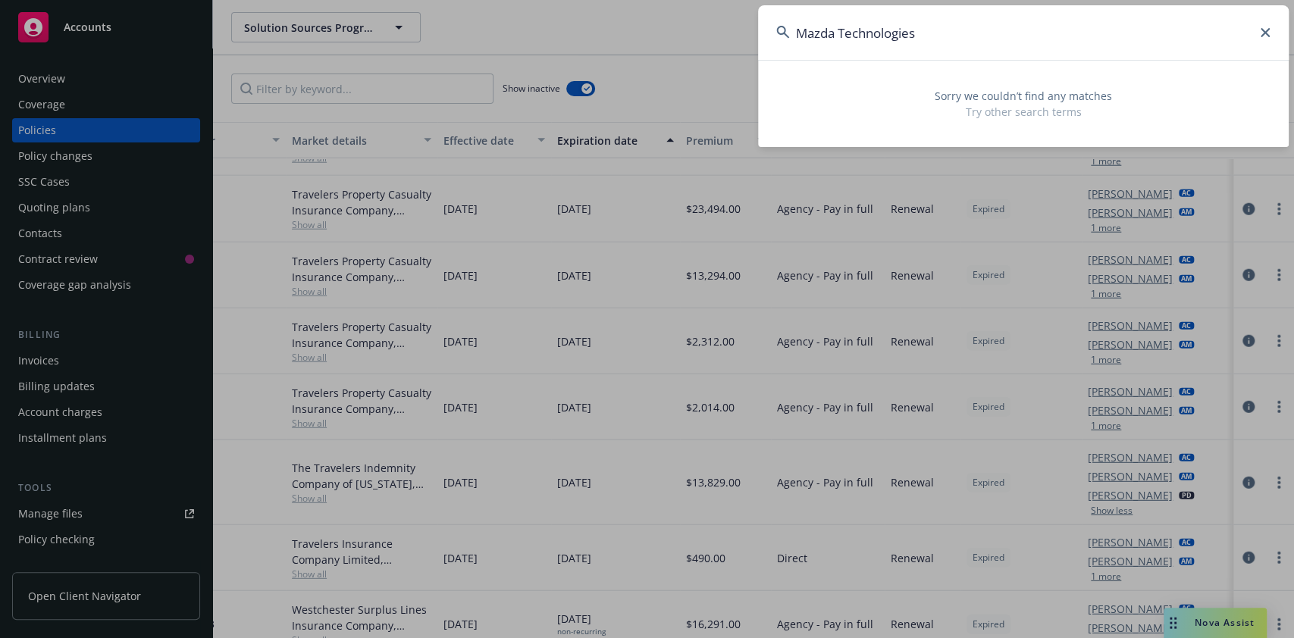
click at [928, 27] on input "Mazda Technologies" at bounding box center [1023, 32] width 530 height 55
paste input "nn Infocom"
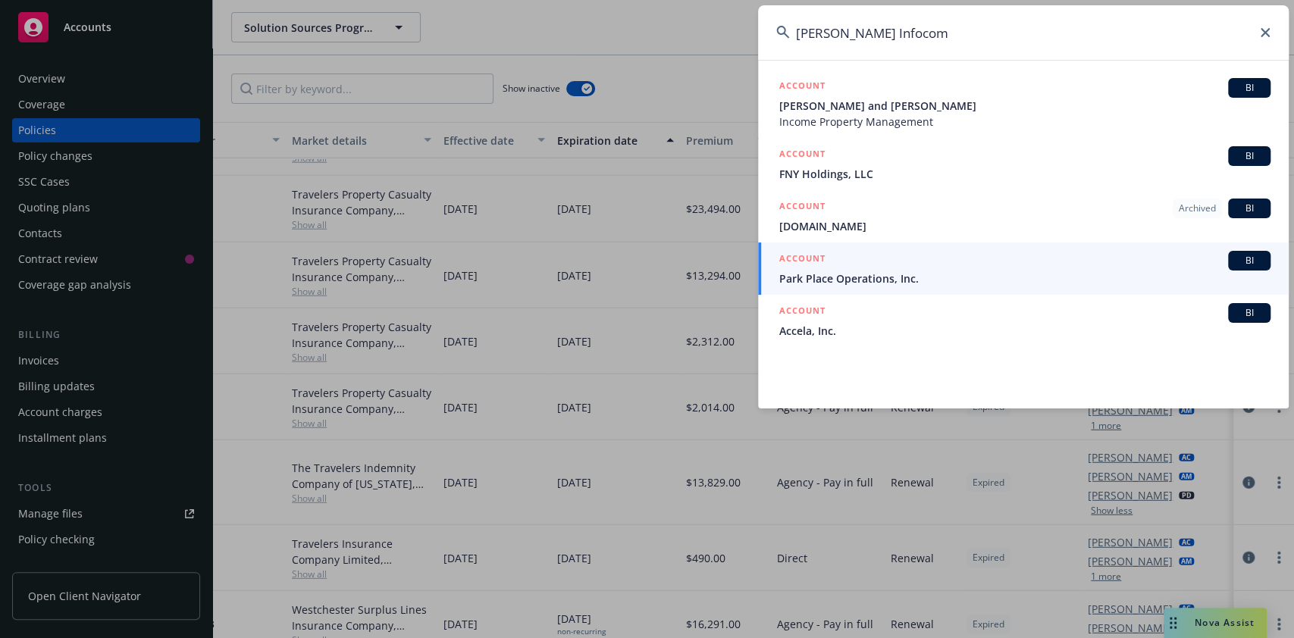
click at [927, 20] on input "[PERSON_NAME] Infocom" at bounding box center [1023, 32] width 530 height 55
paste input "Enact Systems"
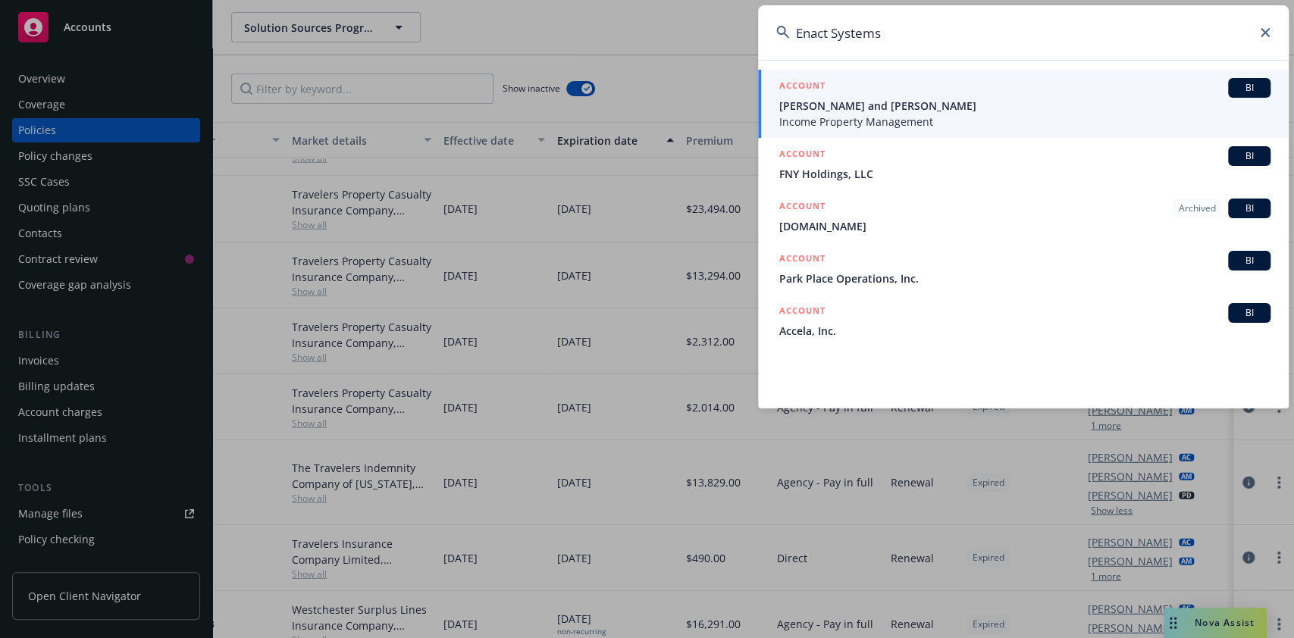
click at [927, 20] on input "Enact Systems" at bounding box center [1023, 32] width 530 height 55
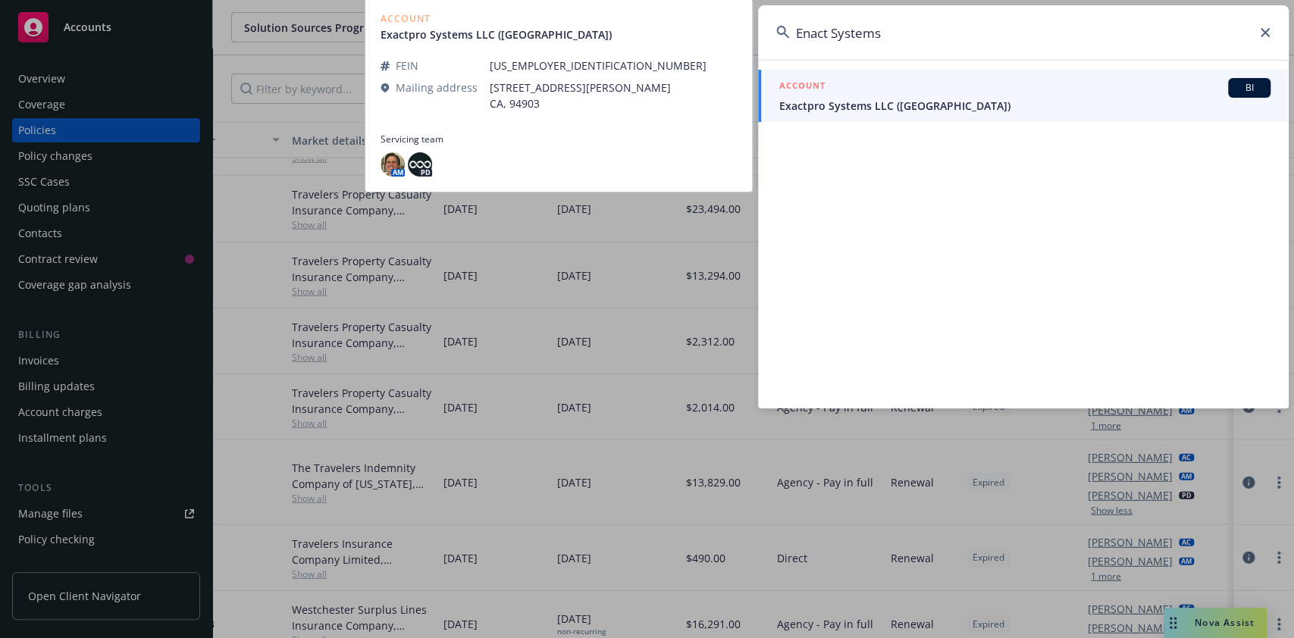
type input "Enact Systems"
click at [950, 91] on div "ACCOUNT BI" at bounding box center [1024, 88] width 491 height 20
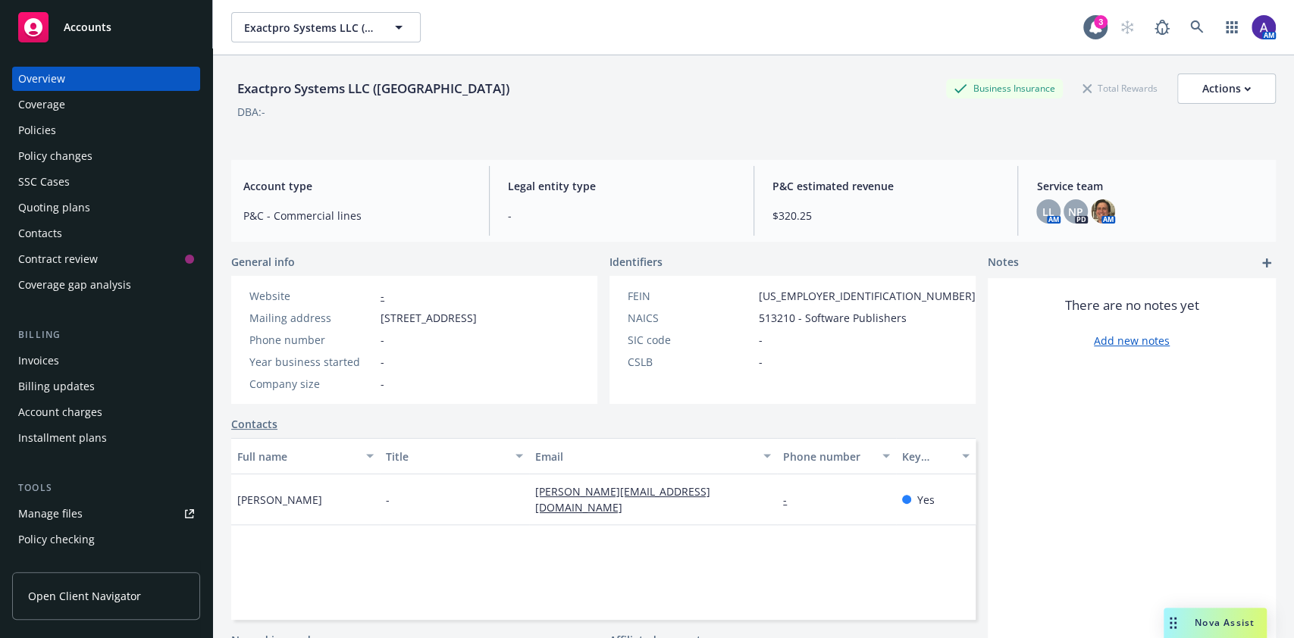
click at [130, 127] on div "Policies" at bounding box center [106, 130] width 176 height 24
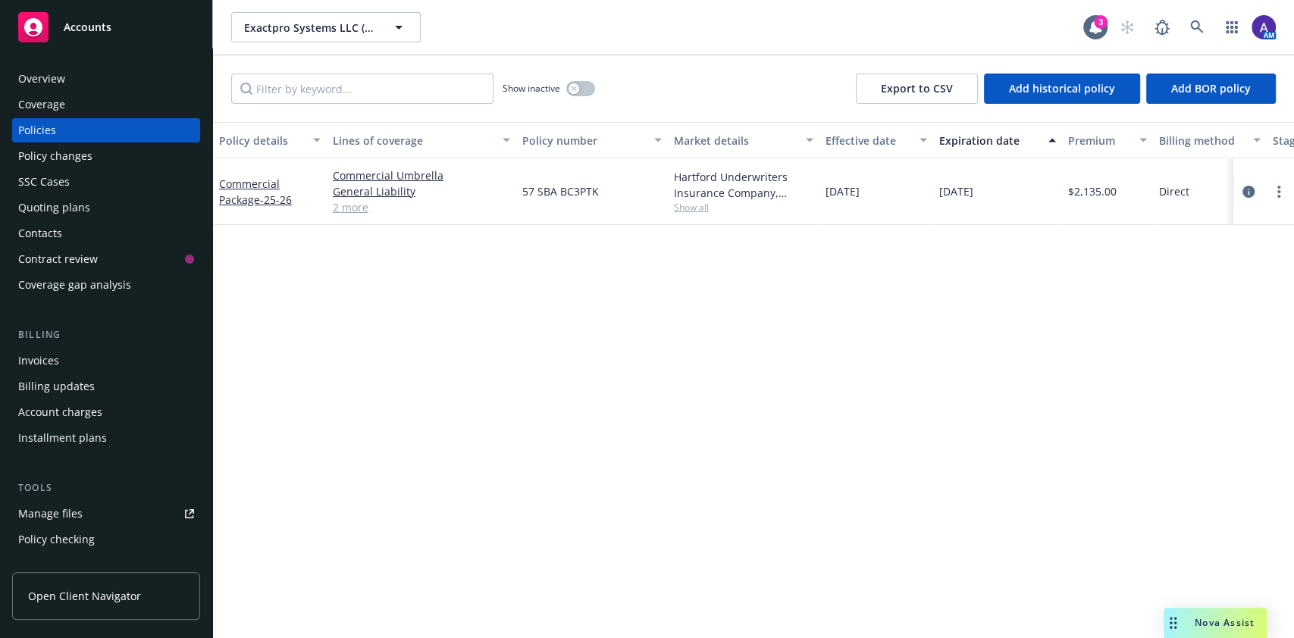
click at [50, 77] on div "Overview" at bounding box center [41, 79] width 47 height 24
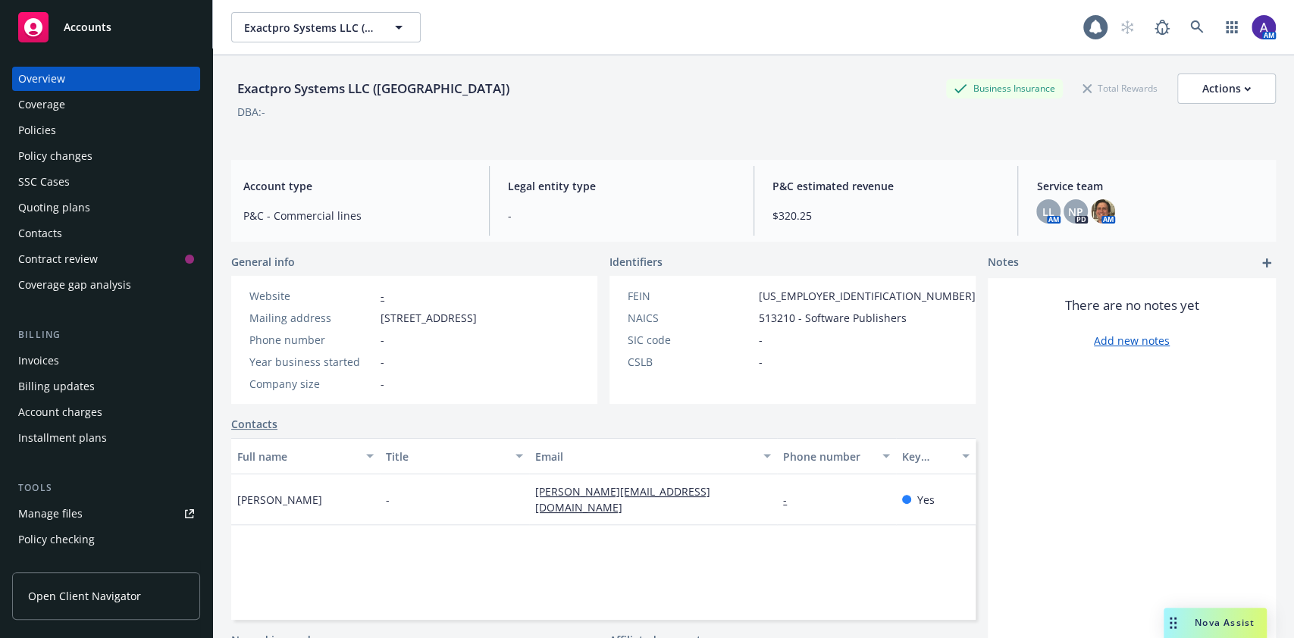
scroll to position [170, 0]
